Goal: Information Seeking & Learning: Learn about a topic

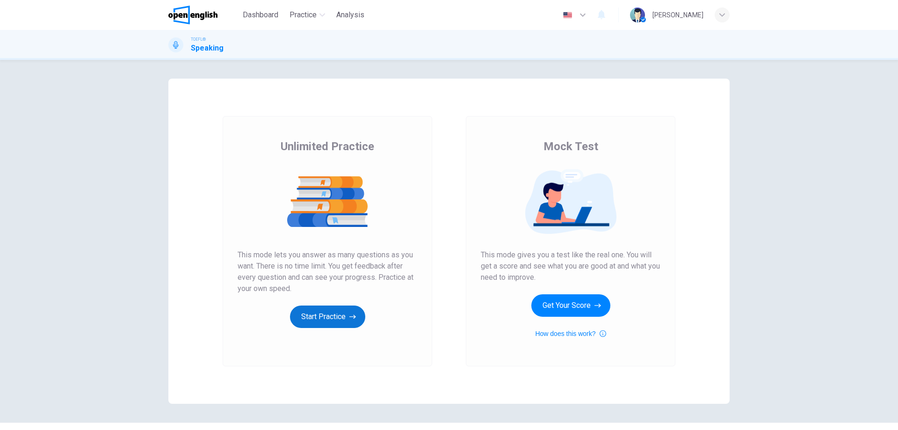
click at [330, 313] on button "Start Practice" at bounding box center [327, 317] width 75 height 22
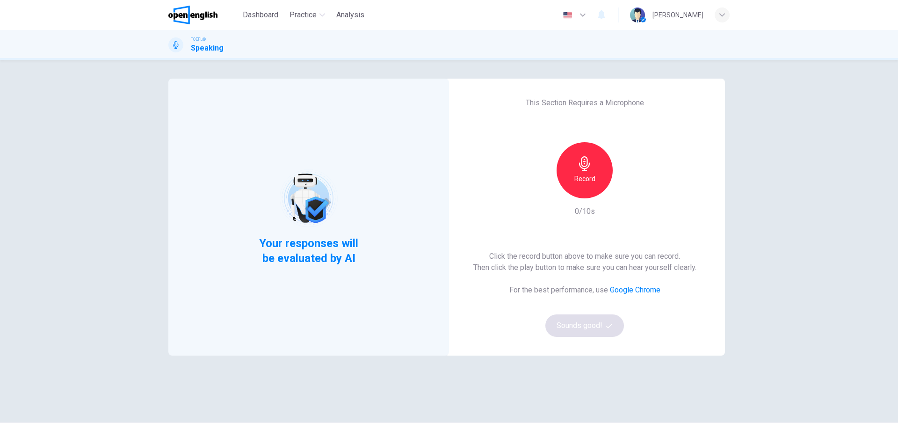
click at [580, 197] on div "Record" at bounding box center [585, 170] width 56 height 56
click at [584, 186] on div "Stop" at bounding box center [585, 170] width 56 height 56
click at [595, 321] on button "Sounds good!" at bounding box center [585, 325] width 79 height 22
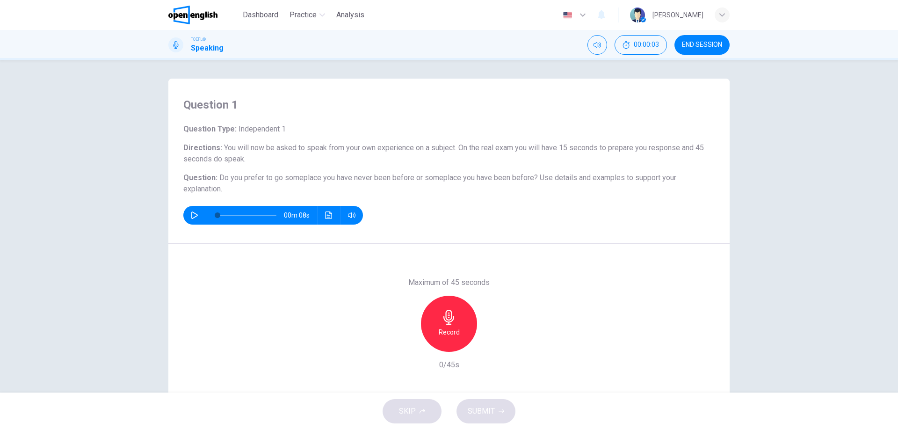
drag, startPoint x: 194, startPoint y: 215, endPoint x: 496, endPoint y: 56, distance: 341.4
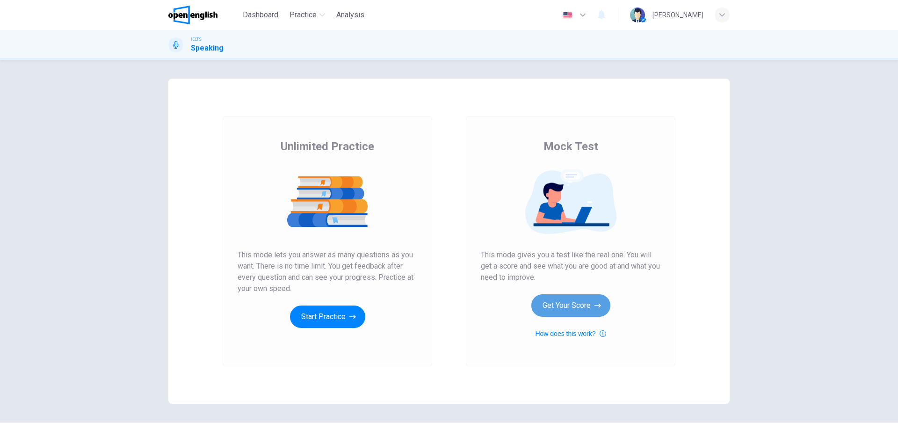
click at [571, 315] on button "Get Your Score" at bounding box center [571, 305] width 79 height 22
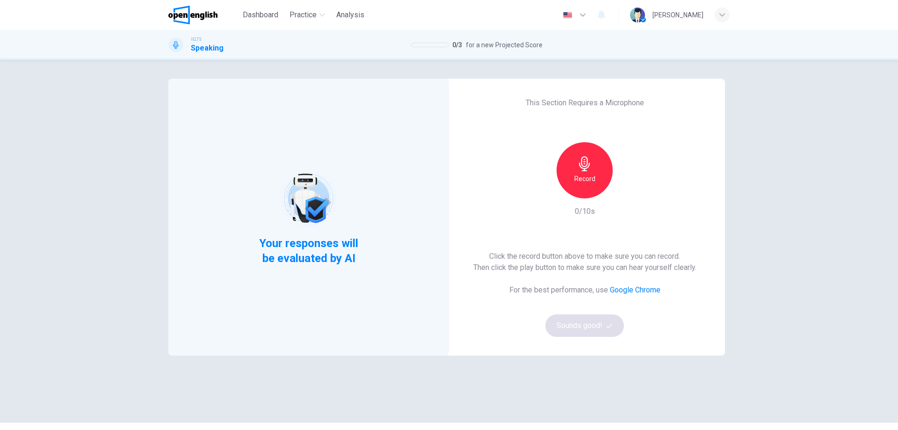
click at [588, 182] on h6 "Record" at bounding box center [585, 178] width 21 height 11
click at [596, 167] on div "Stop" at bounding box center [585, 170] width 56 height 56
click at [628, 193] on icon "button" at bounding box center [627, 190] width 9 height 9
click at [626, 192] on icon "button" at bounding box center [627, 190] width 9 height 9
click at [606, 335] on button "Sounds good!" at bounding box center [585, 325] width 79 height 22
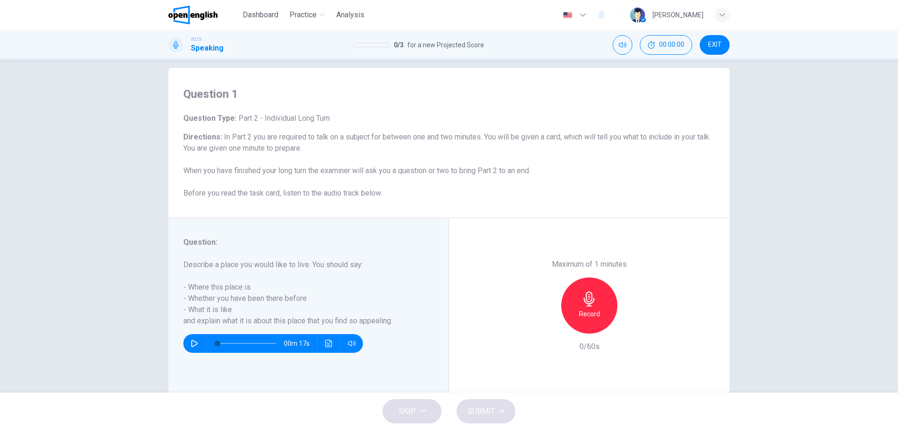
scroll to position [30, 0]
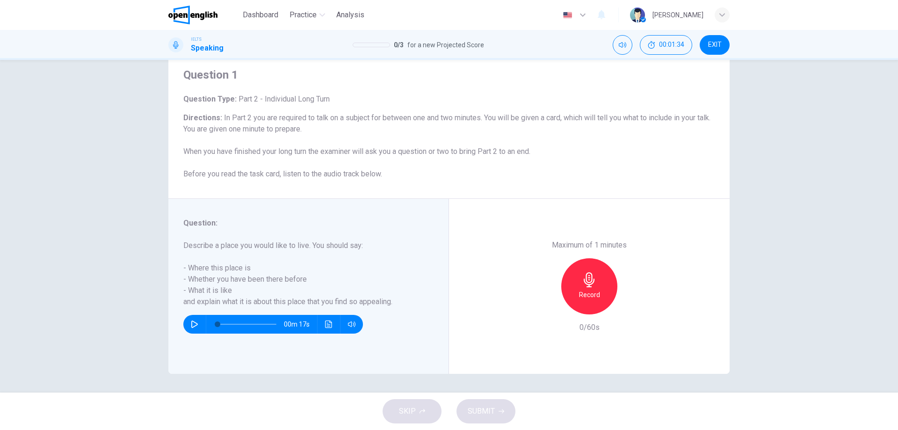
drag, startPoint x: 385, startPoint y: 172, endPoint x: 231, endPoint y: 175, distance: 153.5
click at [232, 176] on h6 "Directions : In Part 2 you are required to talk on a subject for between one an…" at bounding box center [449, 145] width 532 height 67
drag, startPoint x: 216, startPoint y: 176, endPoint x: 195, endPoint y: 175, distance: 21.5
click at [196, 176] on span "In Part 2 you are required to talk on a subject for between one and two minutes…" at bounding box center [446, 145] width 527 height 65
click at [194, 175] on span "In Part 2 you are required to talk on a subject for between one and two minutes…" at bounding box center [446, 145] width 527 height 65
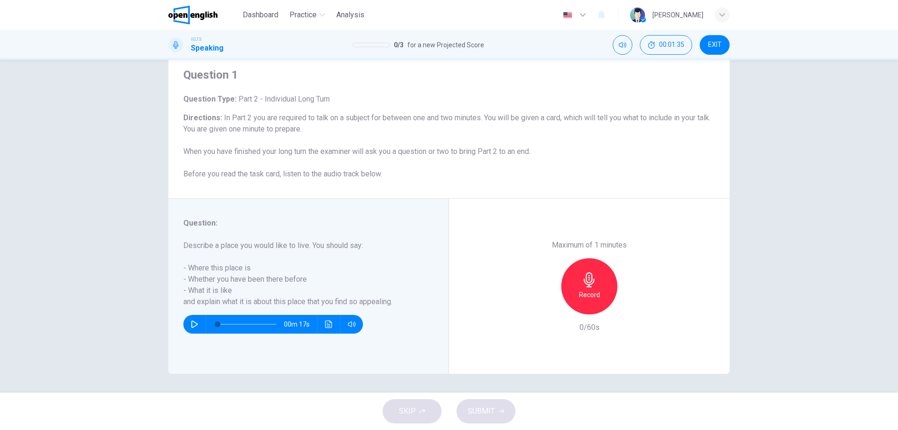
drag, startPoint x: 191, startPoint y: 173, endPoint x: 204, endPoint y: 131, distance: 42.9
click at [191, 167] on h6 "Directions : In Part 2 you are required to talk on a subject for between one an…" at bounding box center [449, 145] width 532 height 67
drag, startPoint x: 204, startPoint y: 131, endPoint x: 212, endPoint y: 88, distance: 43.9
click at [209, 95] on div "Question Type : Part 2 - Individual Long Turn Directions : In Part 2 you are re…" at bounding box center [449, 137] width 532 height 86
click at [228, 84] on div "Question 1 Question Type : Part 2 - Individual Long Turn Directions : In Part 2…" at bounding box center [449, 124] width 562 height 150
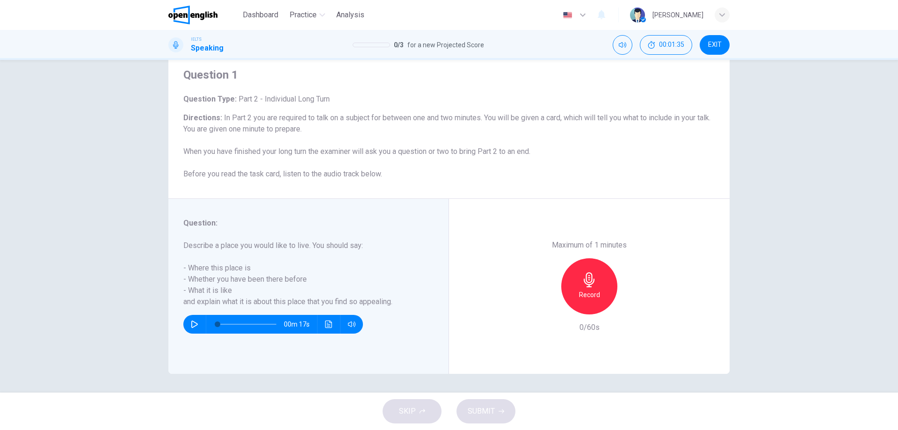
click at [319, 97] on div "Question 1 Question Type : Part 2 - Individual Long Turn Directions : In Part 2…" at bounding box center [449, 124] width 562 height 150
drag, startPoint x: 348, startPoint y: 103, endPoint x: 493, endPoint y: 129, distance: 147.3
click at [372, 104] on h6 "Question Type : Part 2 - Individual Long Turn" at bounding box center [449, 99] width 532 height 11
drag, startPoint x: 493, startPoint y: 129, endPoint x: 537, endPoint y: 134, distance: 44.3
click at [504, 130] on h6 "Directions : In Part 2 you are required to talk on a subject for between one an…" at bounding box center [449, 145] width 532 height 67
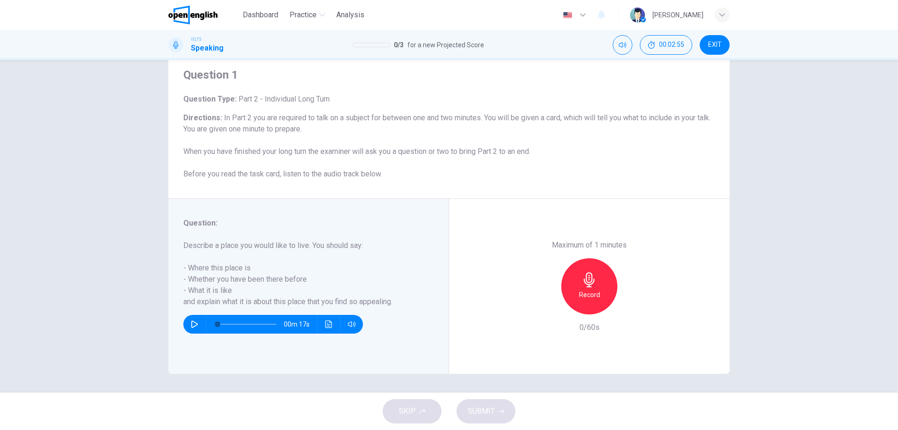
click at [868, 271] on div "Question 1 Question Type : Part 2 - Individual Long Turn Directions : In Part 2…" at bounding box center [449, 226] width 898 height 333
click at [590, 286] on icon "button" at bounding box center [589, 279] width 15 height 15
click at [597, 273] on div "Stop" at bounding box center [590, 286] width 56 height 56
click at [562, 314] on icon "button" at bounding box center [562, 314] width 0 height 0
click at [584, 291] on h6 "Record" at bounding box center [589, 294] width 21 height 11
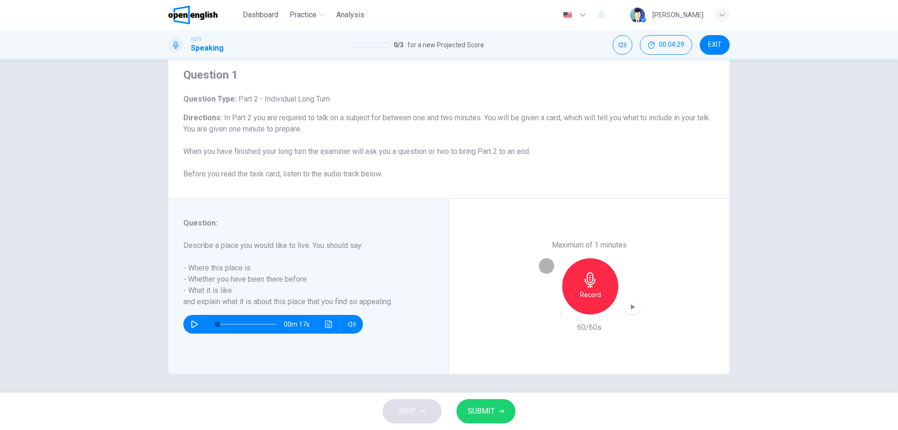
click at [563, 315] on icon "button" at bounding box center [566, 318] width 7 height 7
click at [615, 278] on div "Record" at bounding box center [589, 286] width 101 height 56
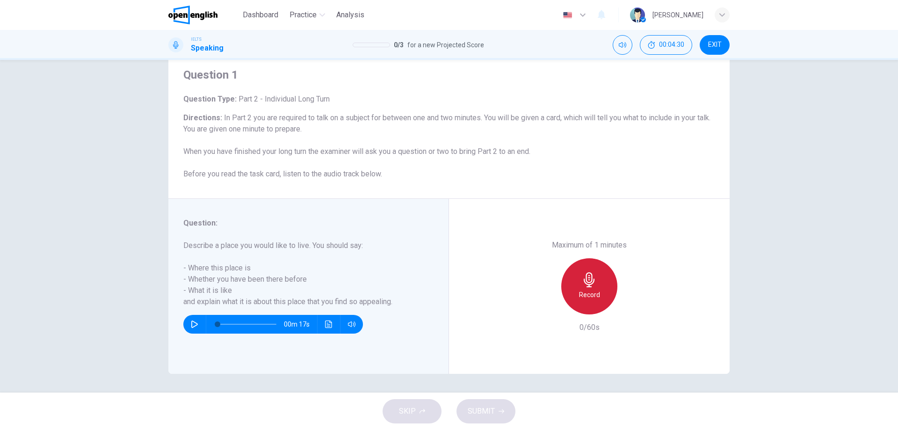
drag, startPoint x: 604, startPoint y: 291, endPoint x: 630, endPoint y: 285, distance: 26.2
click at [604, 290] on div "Record" at bounding box center [590, 286] width 56 height 56
click at [577, 287] on div "Stop" at bounding box center [590, 286] width 56 height 56
click at [491, 409] on span "SUBMIT" at bounding box center [481, 411] width 27 height 13
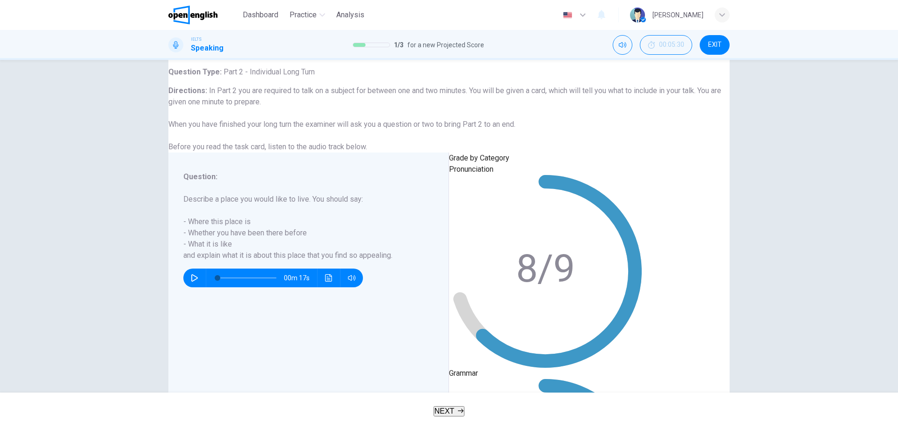
scroll to position [53, 0]
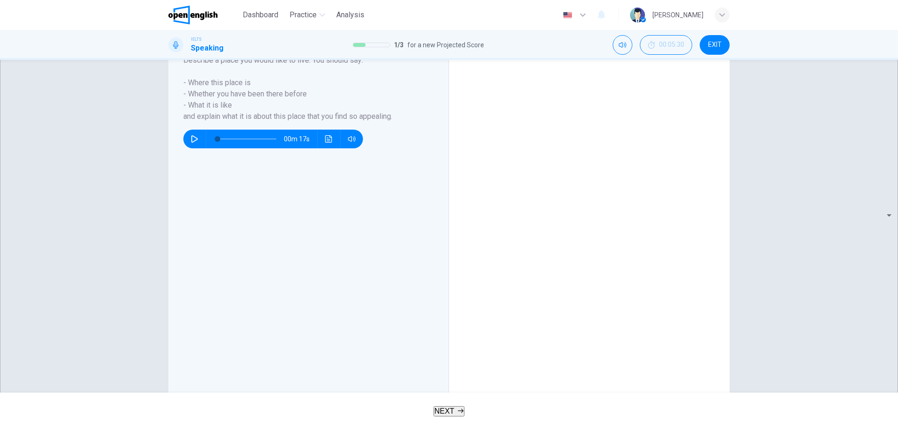
scroll to position [183, 0]
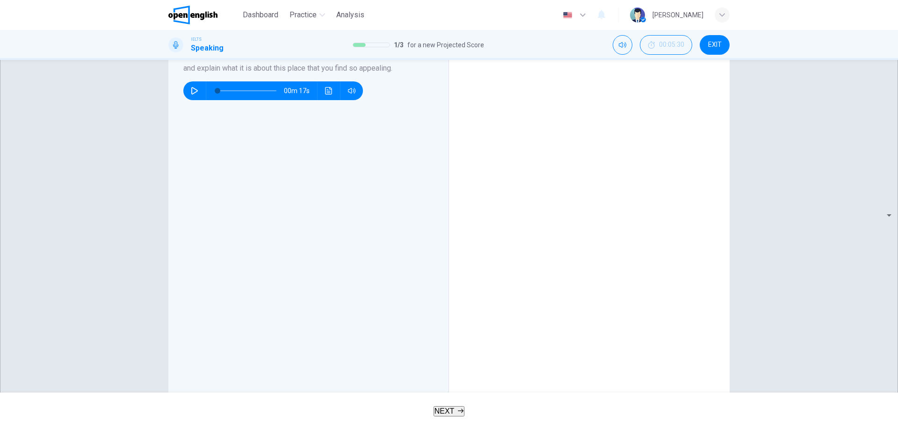
scroll to position [246, 0]
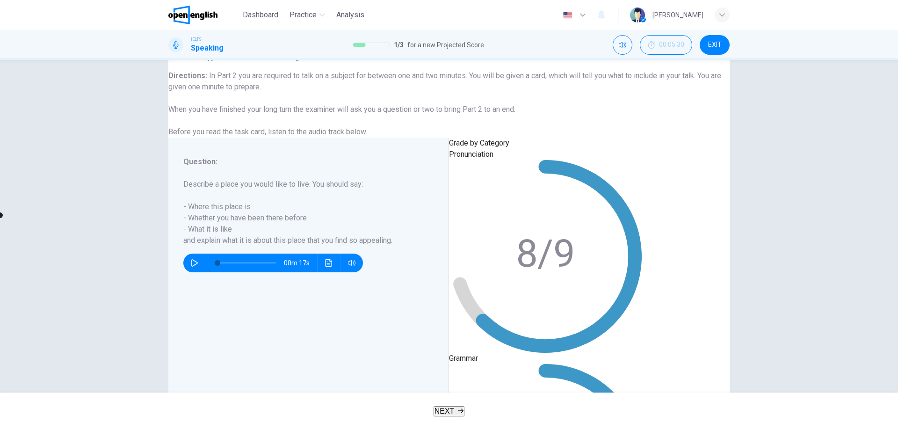
click at [26, 218] on span at bounding box center [23, 215] width 6 height 6
type input "**"
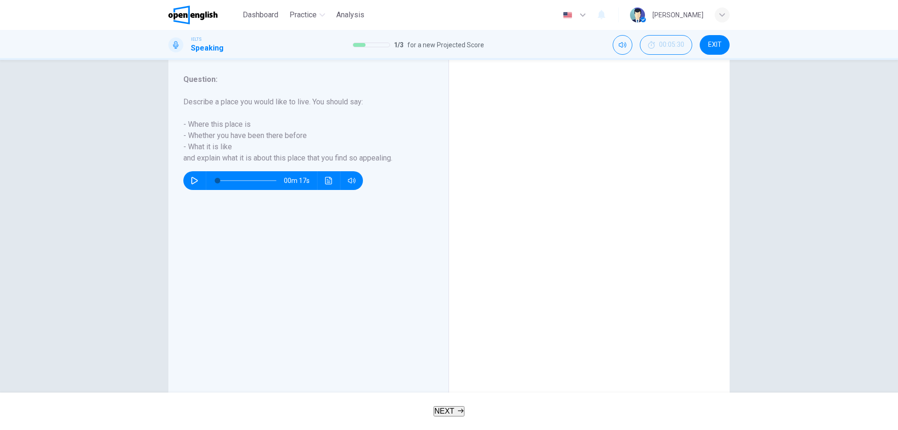
scroll to position [169, 0]
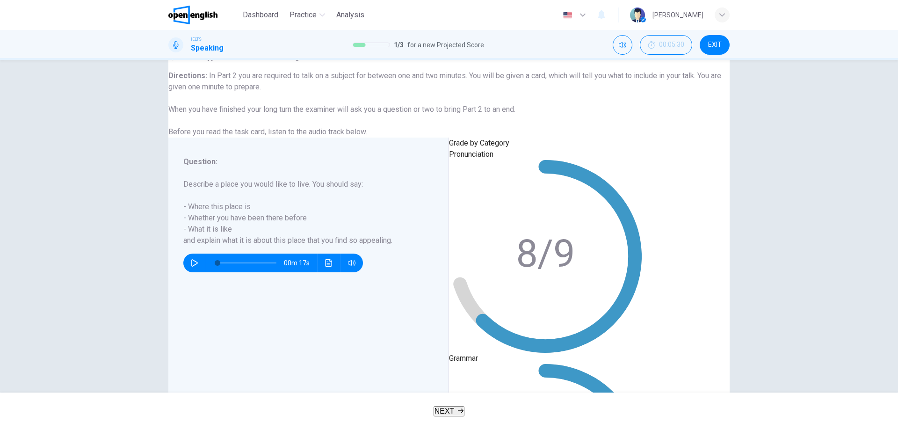
scroll to position [0, 0]
click at [452, 416] on button "NEXT" at bounding box center [449, 411] width 31 height 10
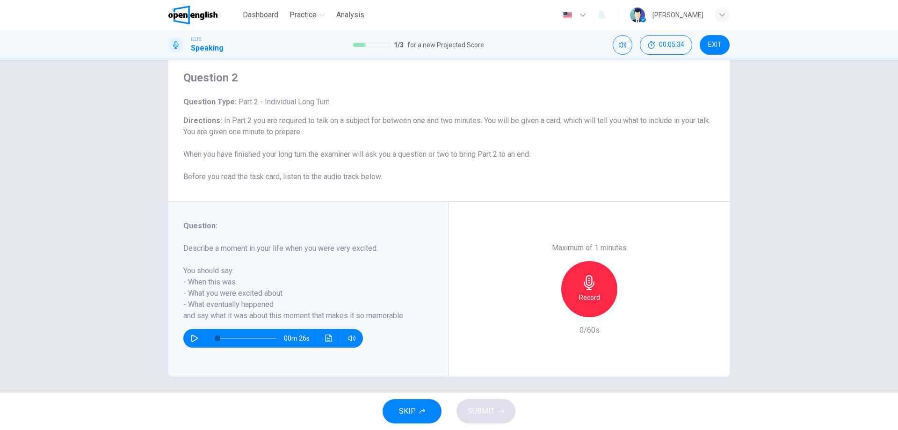
scroll to position [30, 0]
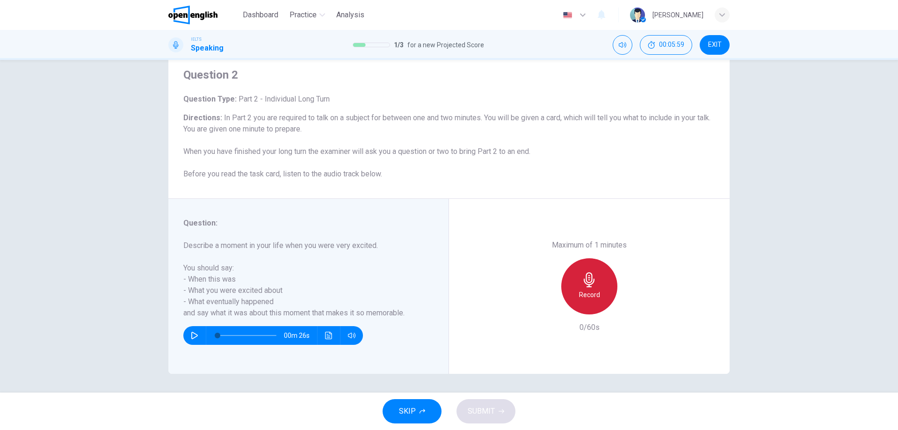
click at [580, 294] on h6 "Record" at bounding box center [589, 294] width 21 height 11
click at [585, 273] on icon "button" at bounding box center [589, 279] width 15 height 15
click at [562, 314] on div "button" at bounding box center [562, 314] width 0 height 0
click at [585, 285] on icon "button" at bounding box center [589, 279] width 15 height 15
click at [486, 416] on span "SUBMIT" at bounding box center [481, 411] width 27 height 13
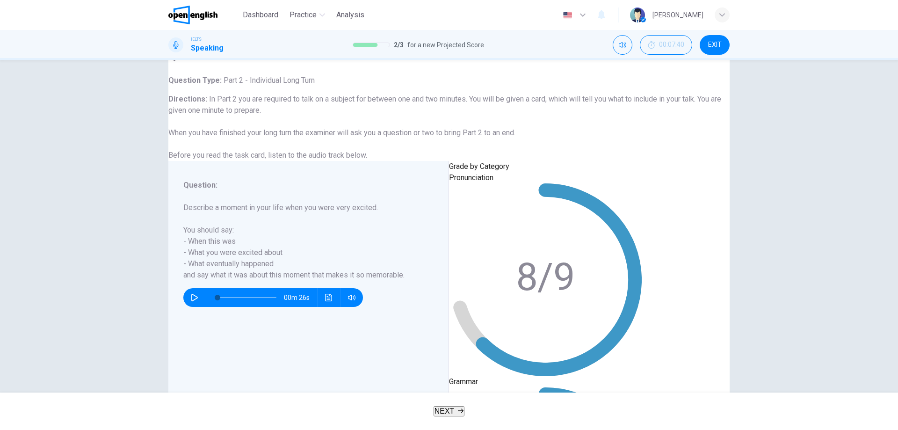
click at [442, 414] on span "NEXT" at bounding box center [445, 411] width 20 height 8
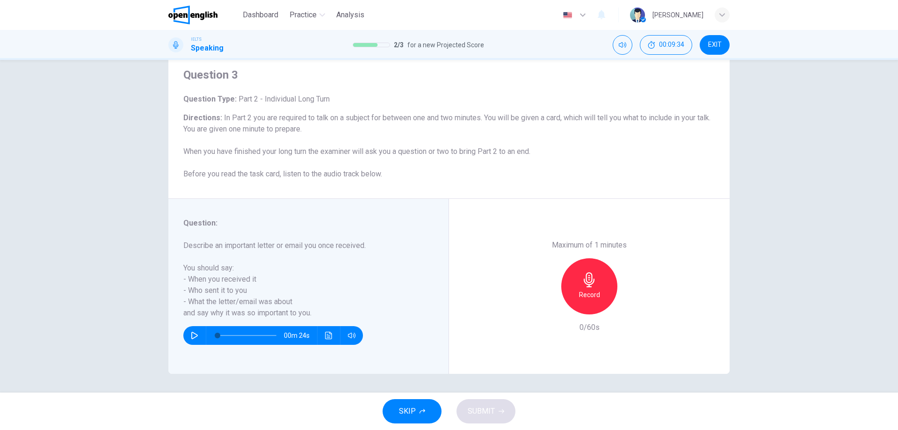
click at [593, 295] on h6 "Record" at bounding box center [589, 294] width 21 height 11
click at [591, 283] on icon "button" at bounding box center [589, 279] width 11 height 15
click at [563, 315] on icon "button" at bounding box center [566, 318] width 7 height 7
click at [608, 273] on div "Record" at bounding box center [590, 286] width 56 height 56
click at [608, 273] on div "Stop" at bounding box center [590, 286] width 56 height 56
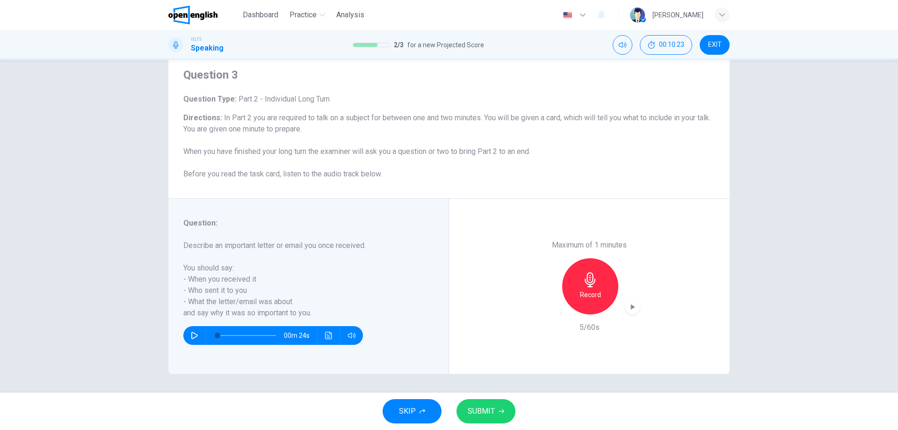
click at [562, 314] on div "button" at bounding box center [562, 314] width 0 height 0
click at [579, 284] on div "Record" at bounding box center [590, 286] width 56 height 56
click at [498, 428] on div "SKIP SUBMIT" at bounding box center [449, 411] width 898 height 37
drag, startPoint x: 498, startPoint y: 411, endPoint x: 521, endPoint y: 398, distance: 26.6
click at [499, 410] on icon "button" at bounding box center [502, 412] width 6 height 6
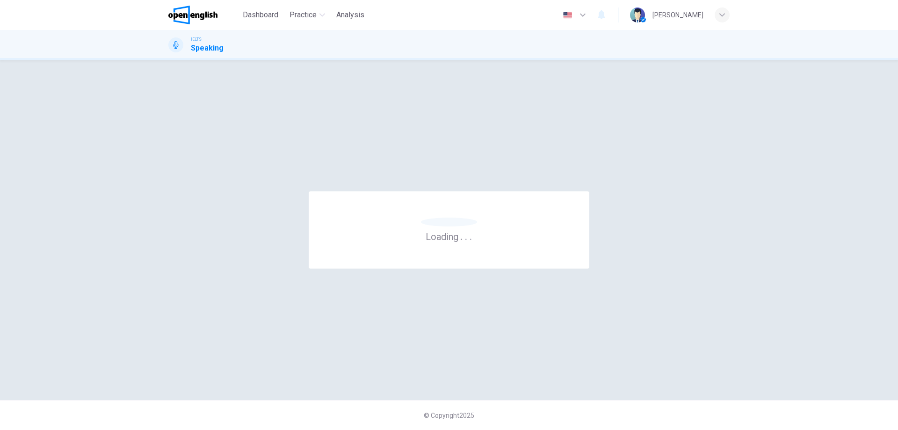
scroll to position [0, 0]
